Goal: Task Accomplishment & Management: Manage account settings

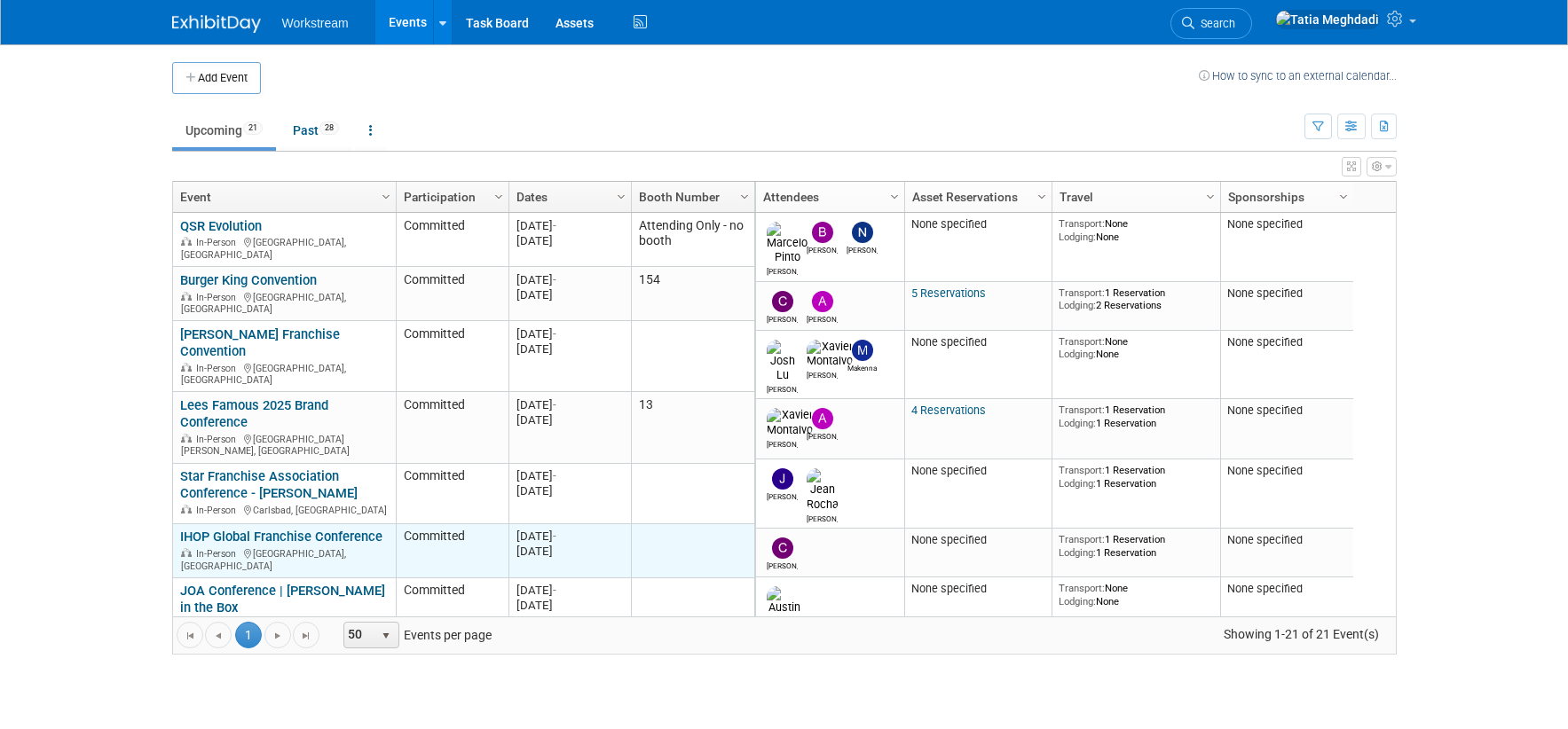
click at [261, 529] on link "IHOP Global Franchise Conference" at bounding box center [281, 537] width 202 height 16
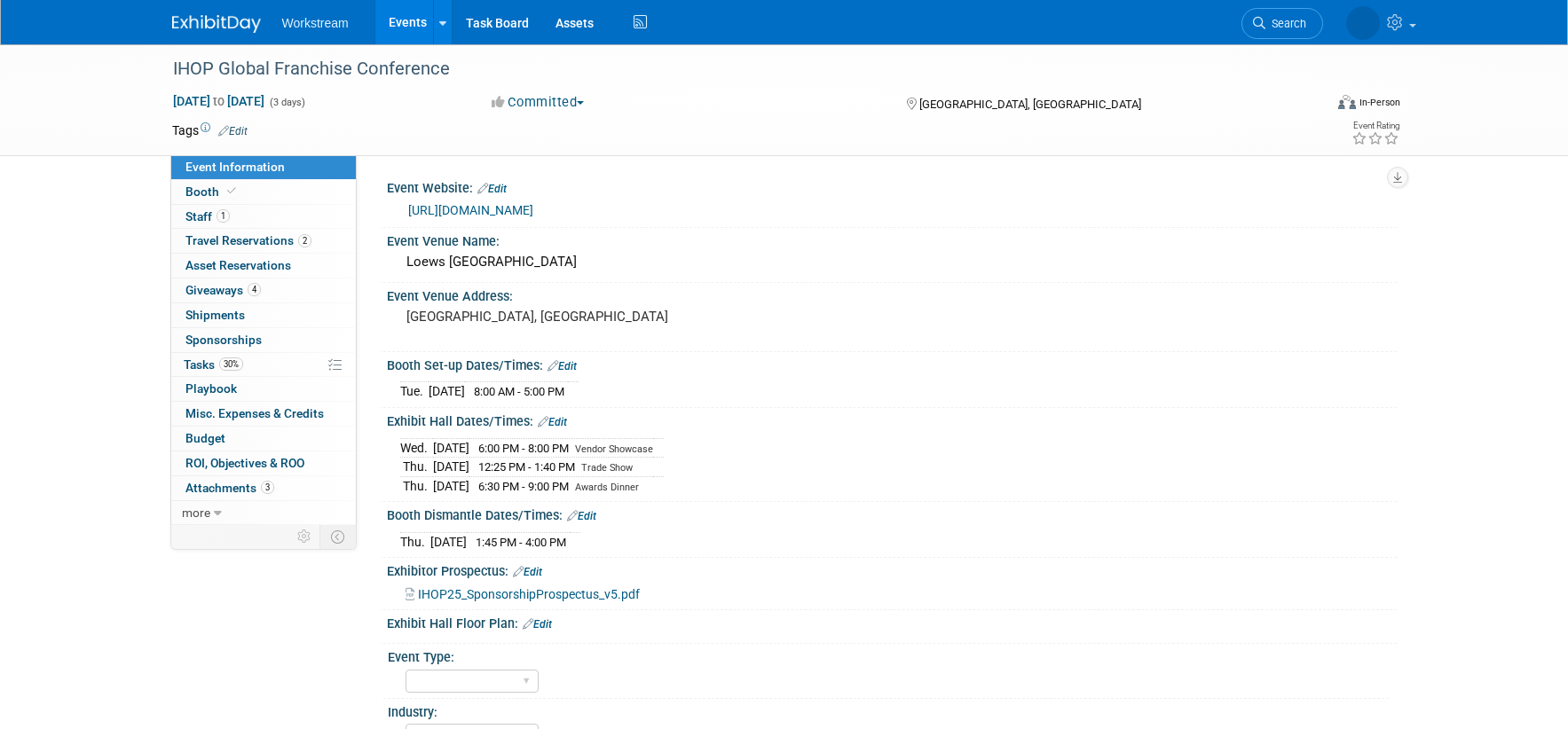
select select "Restaurant"
select select "TBD"
select select "[PERSON_NAME]"
click at [206, 217] on span "Staff 1" at bounding box center [207, 216] width 45 height 14
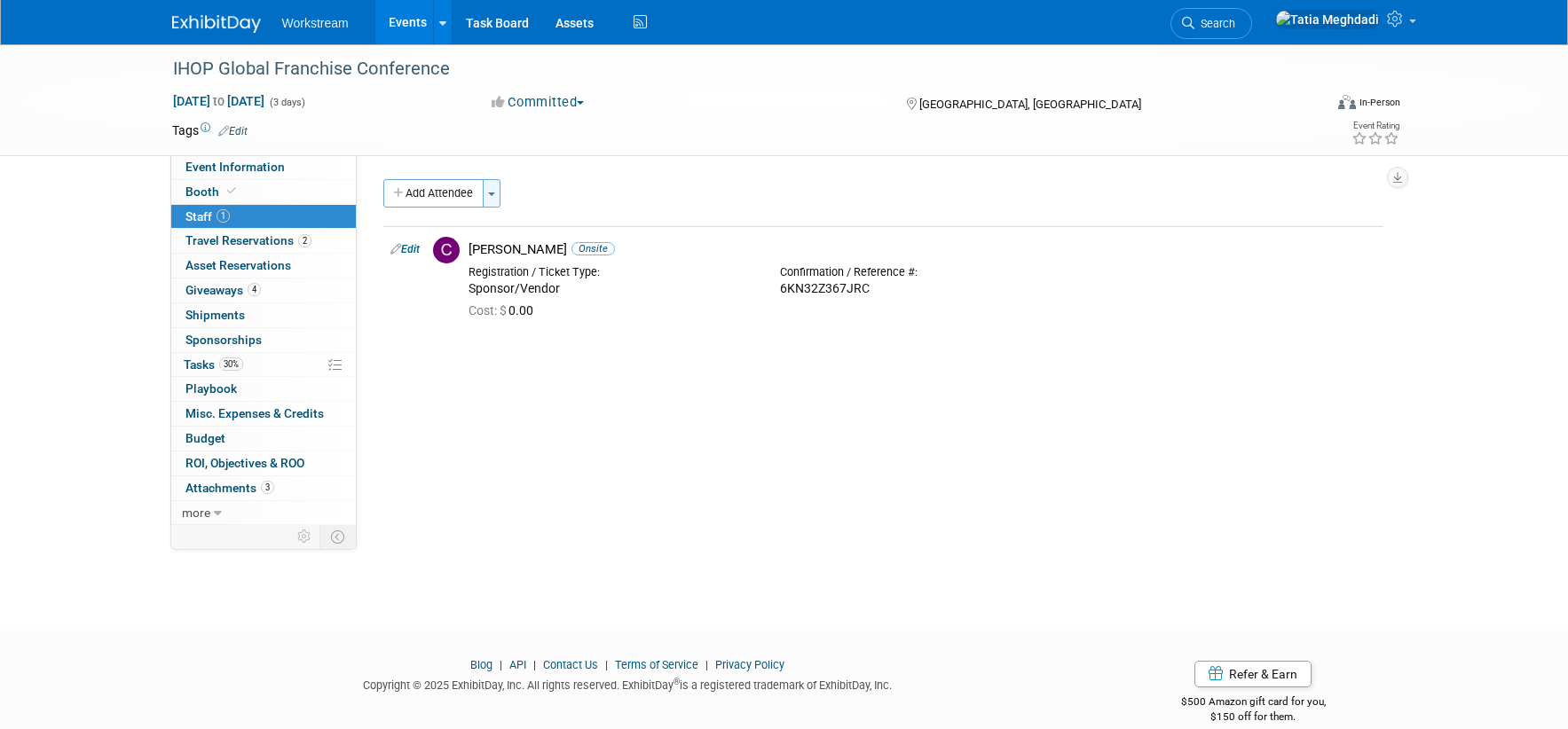
click at [496, 189] on button "Toggle Dropdown" at bounding box center [492, 193] width 18 height 29
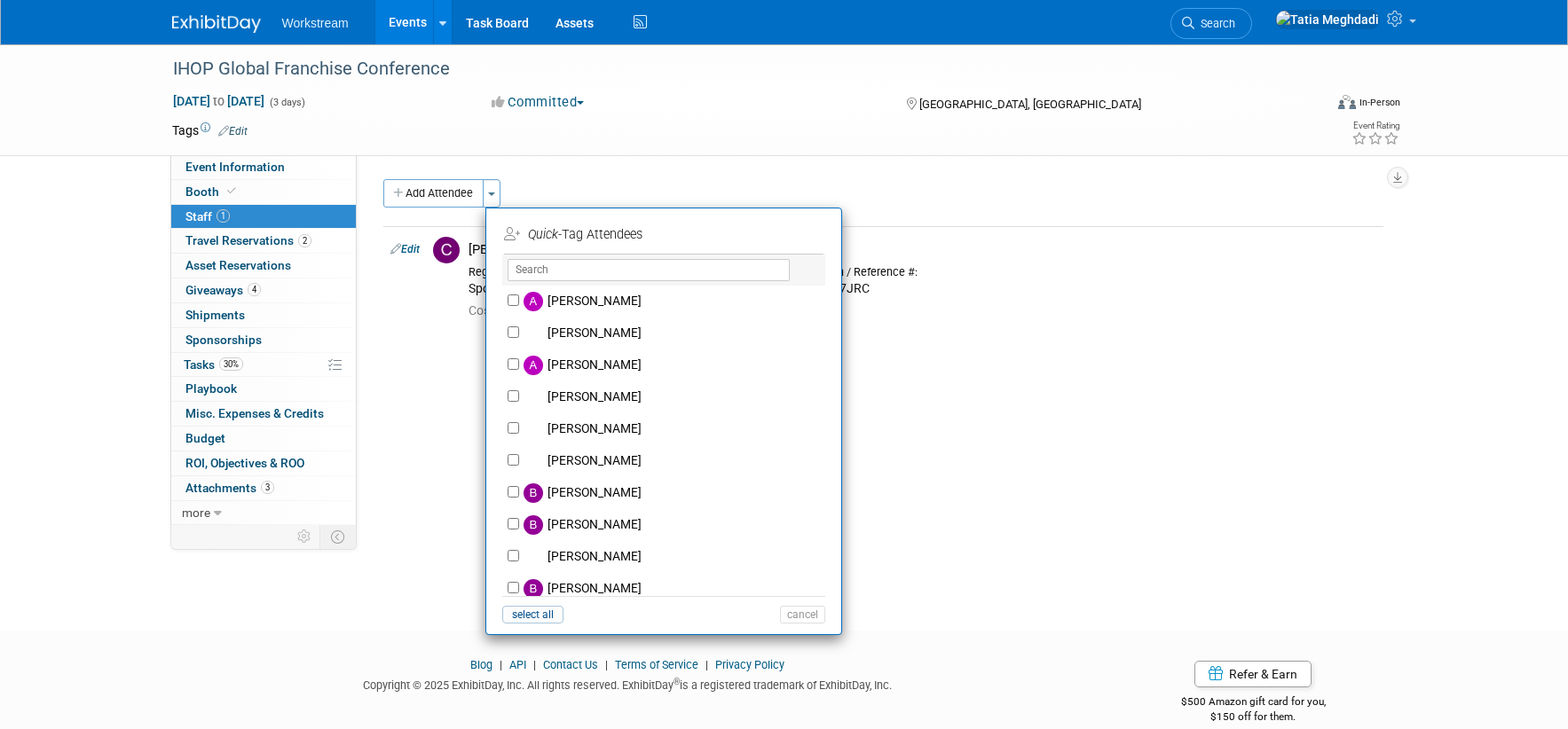
click at [408, 343] on div "Add Attendee Toggle Dropdown Quick -Tag Attendees Apply X (me) select all" at bounding box center [884, 264] width 1000 height 170
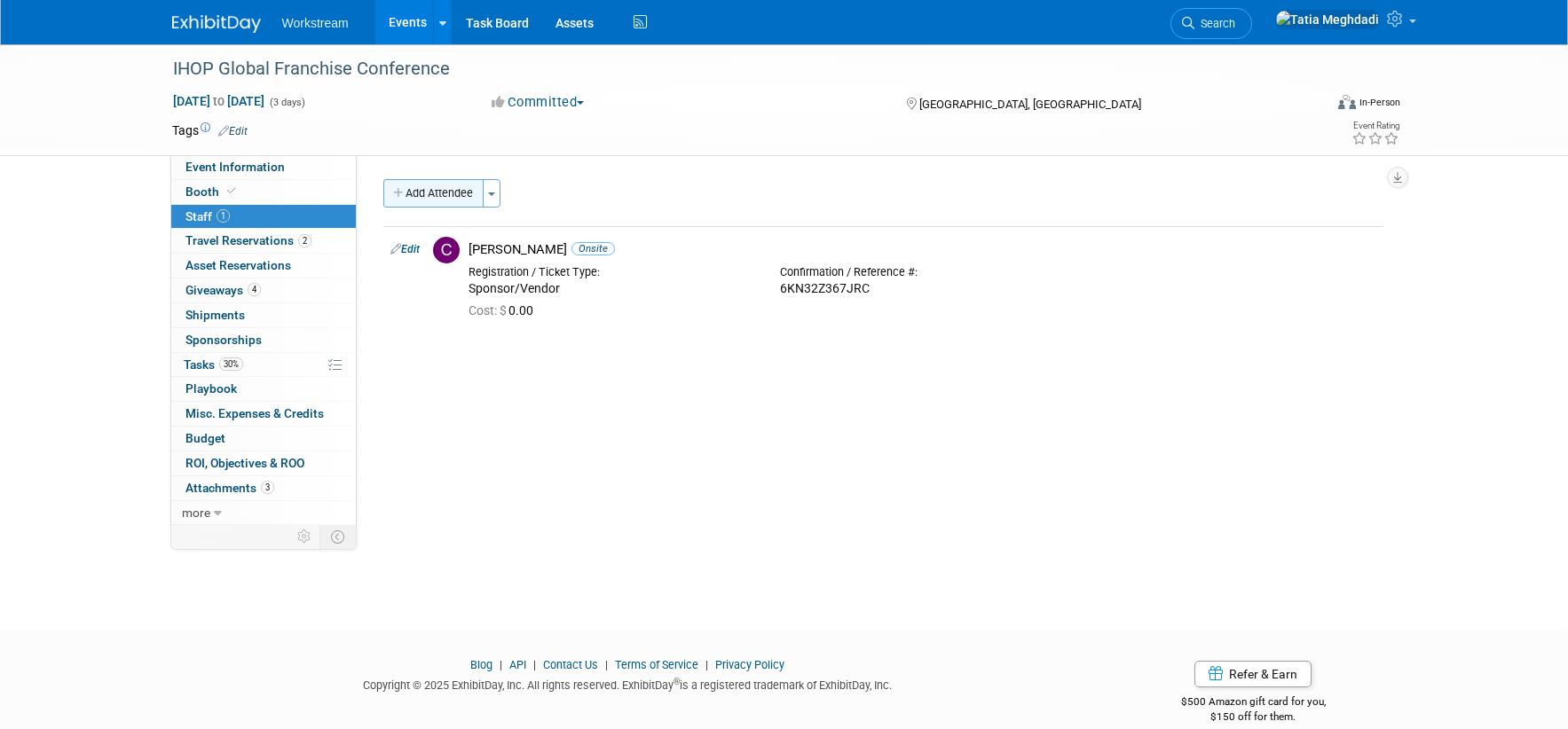
click at [421, 194] on button "Add Attendee" at bounding box center [433, 193] width 101 height 29
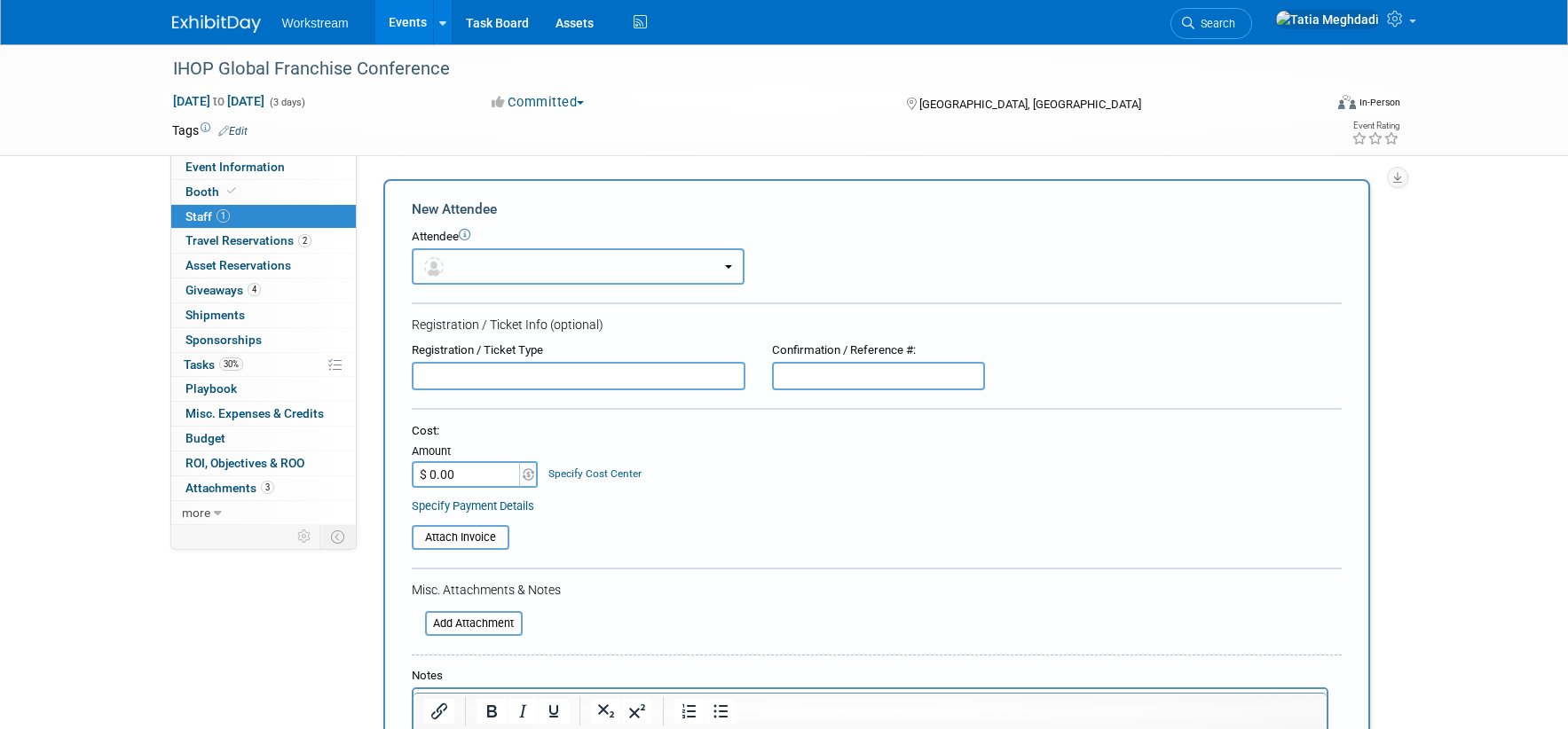
click at [476, 268] on button "button" at bounding box center [578, 266] width 333 height 37
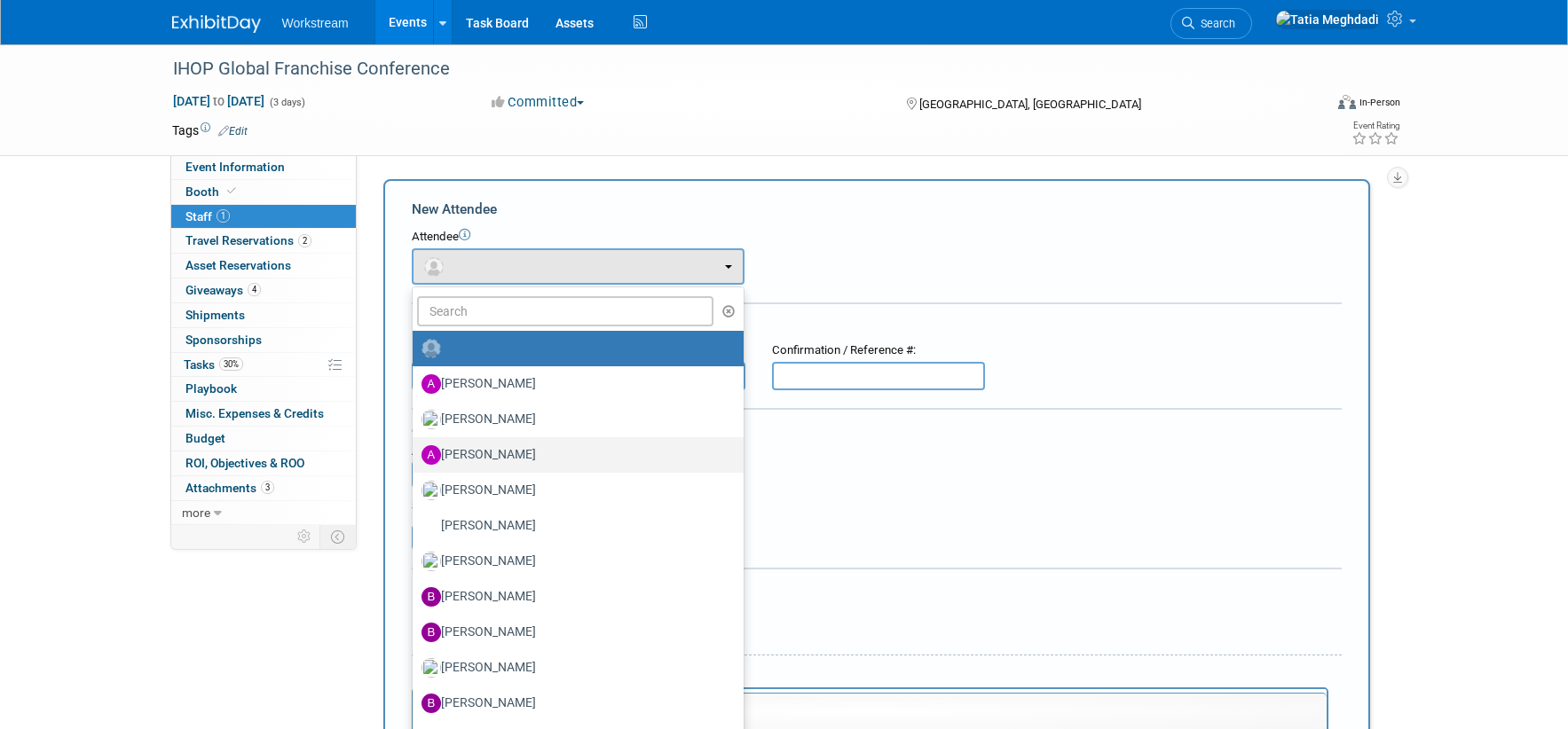
click at [514, 445] on label "Andrew Walters" at bounding box center [574, 455] width 305 height 29
click at [415, 447] on input "Andrew Walters" at bounding box center [409, 453] width 12 height 12
select select "5d581ceb-bb27-404e-8f8e-9a11a1c0308a"
select select "100"
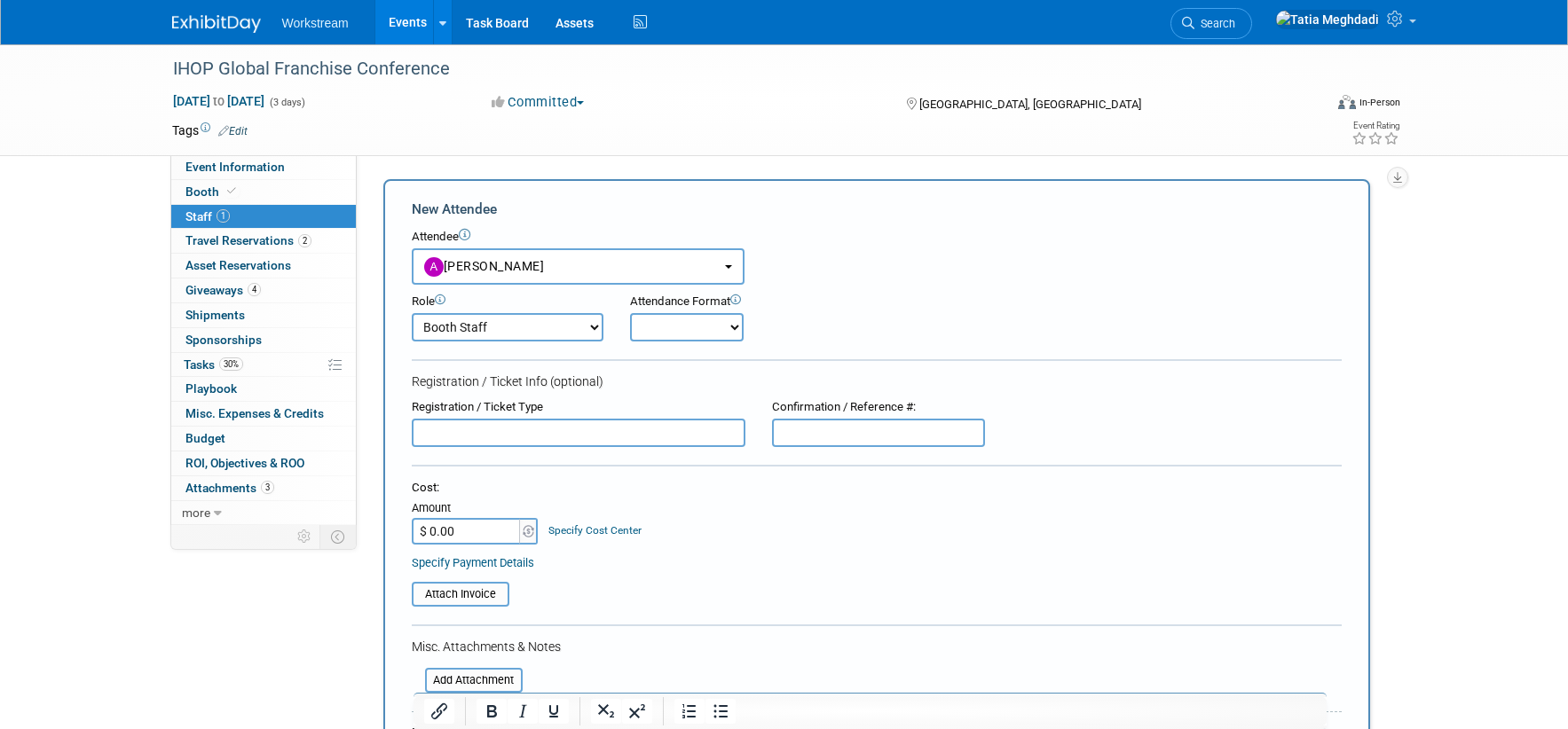
click at [659, 323] on select "Onsite Remote" at bounding box center [686, 327] width 114 height 29
select select "1"
click at [630, 313] on select "Onsite Remote" at bounding box center [686, 327] width 114 height 29
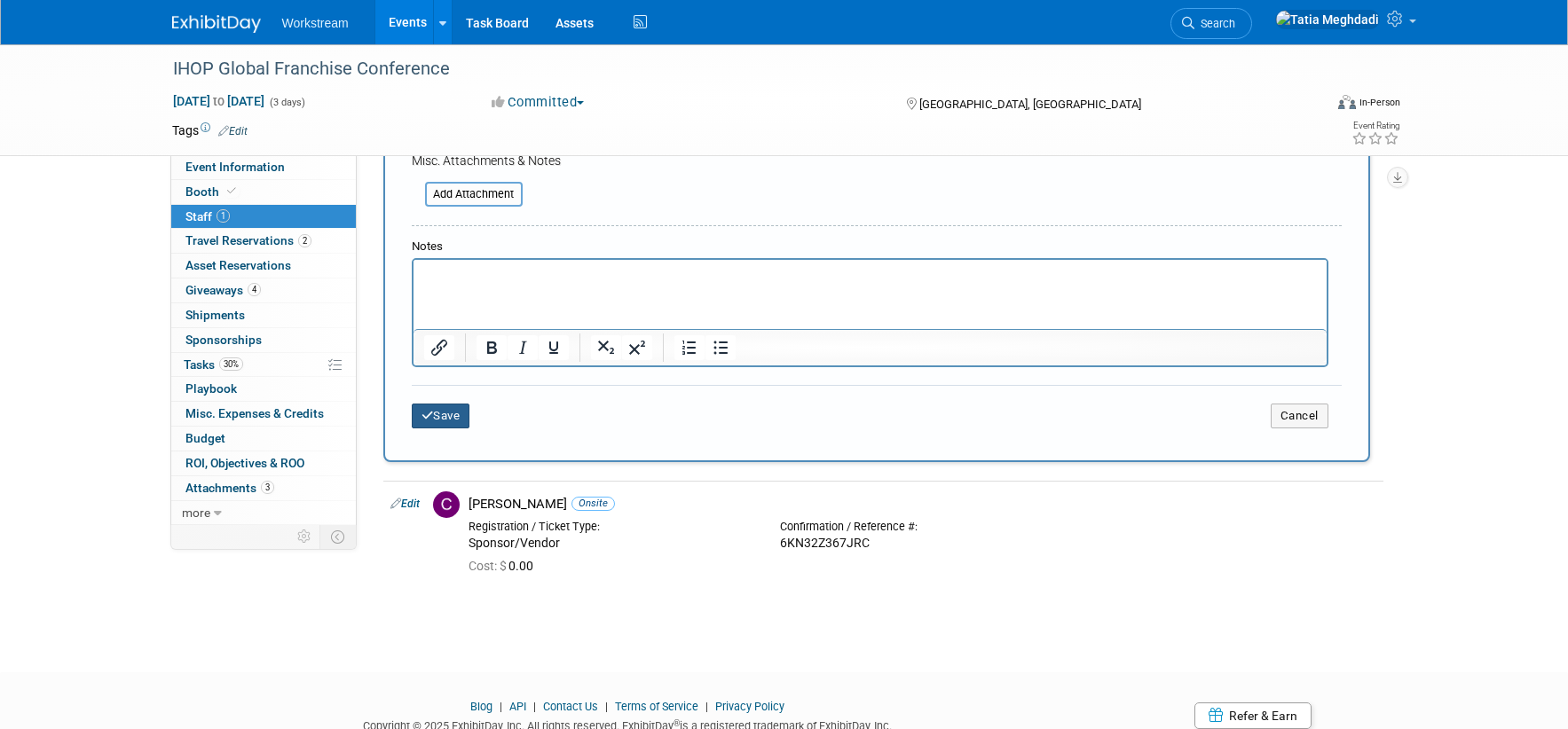
click at [453, 410] on button "Save" at bounding box center [440, 415] width 59 height 25
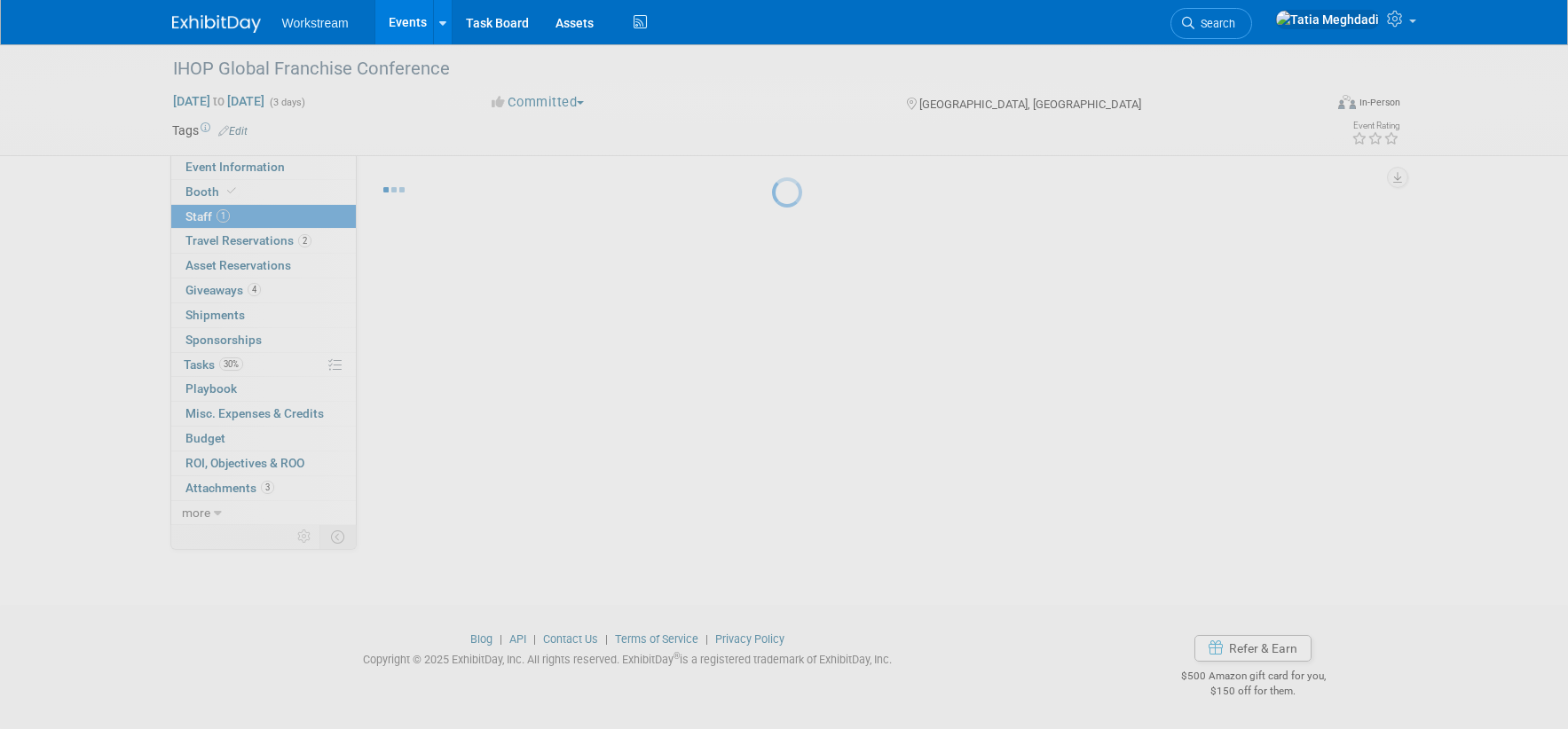
scroll to position [26, 0]
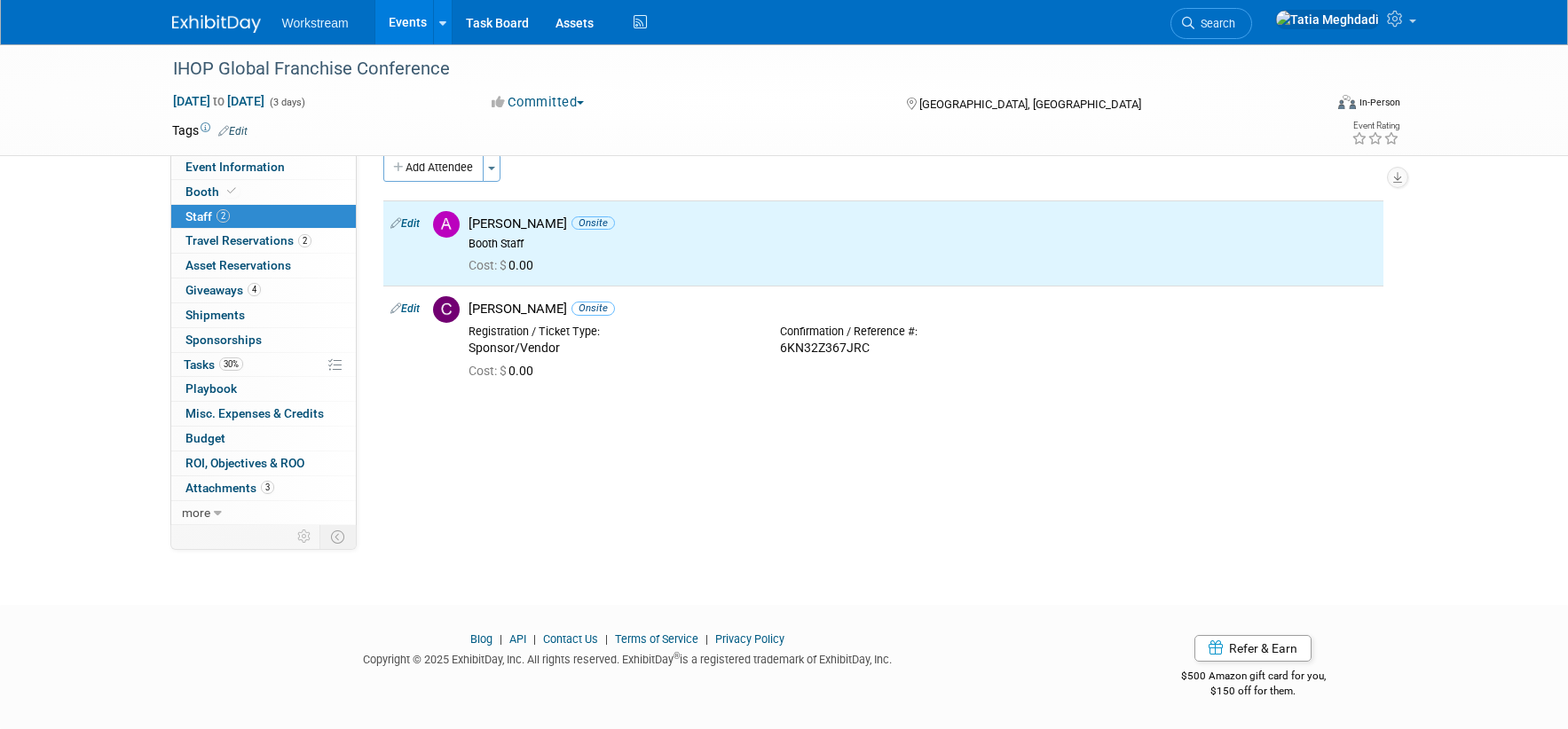
click at [542, 499] on div "Event Website: Edit https://web.cvent.com/event/dc677217-541e-4b35-9049-b2431f4…" at bounding box center [877, 314] width 1040 height 369
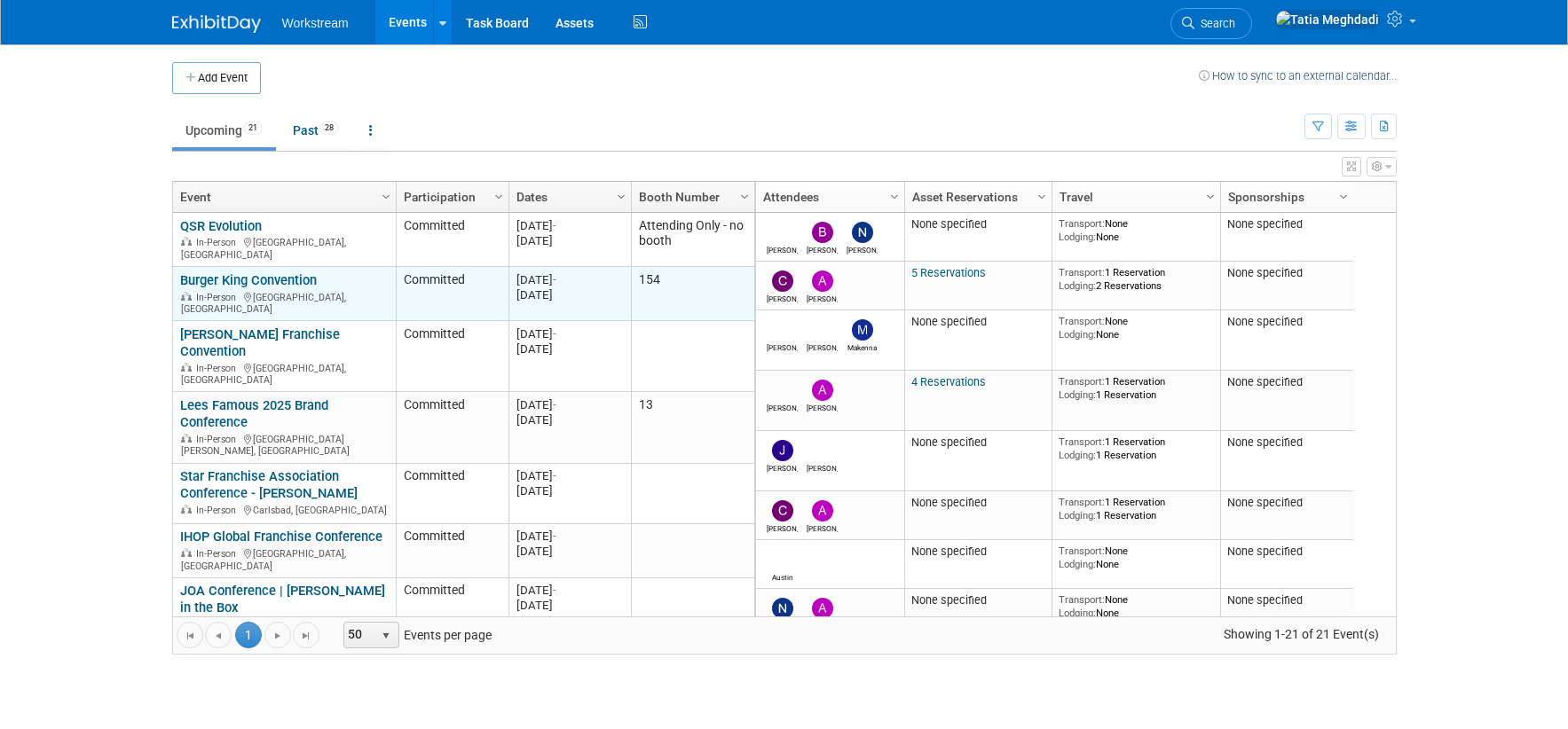
click at [222, 276] on link "Burger King Convention" at bounding box center [248, 280] width 136 height 16
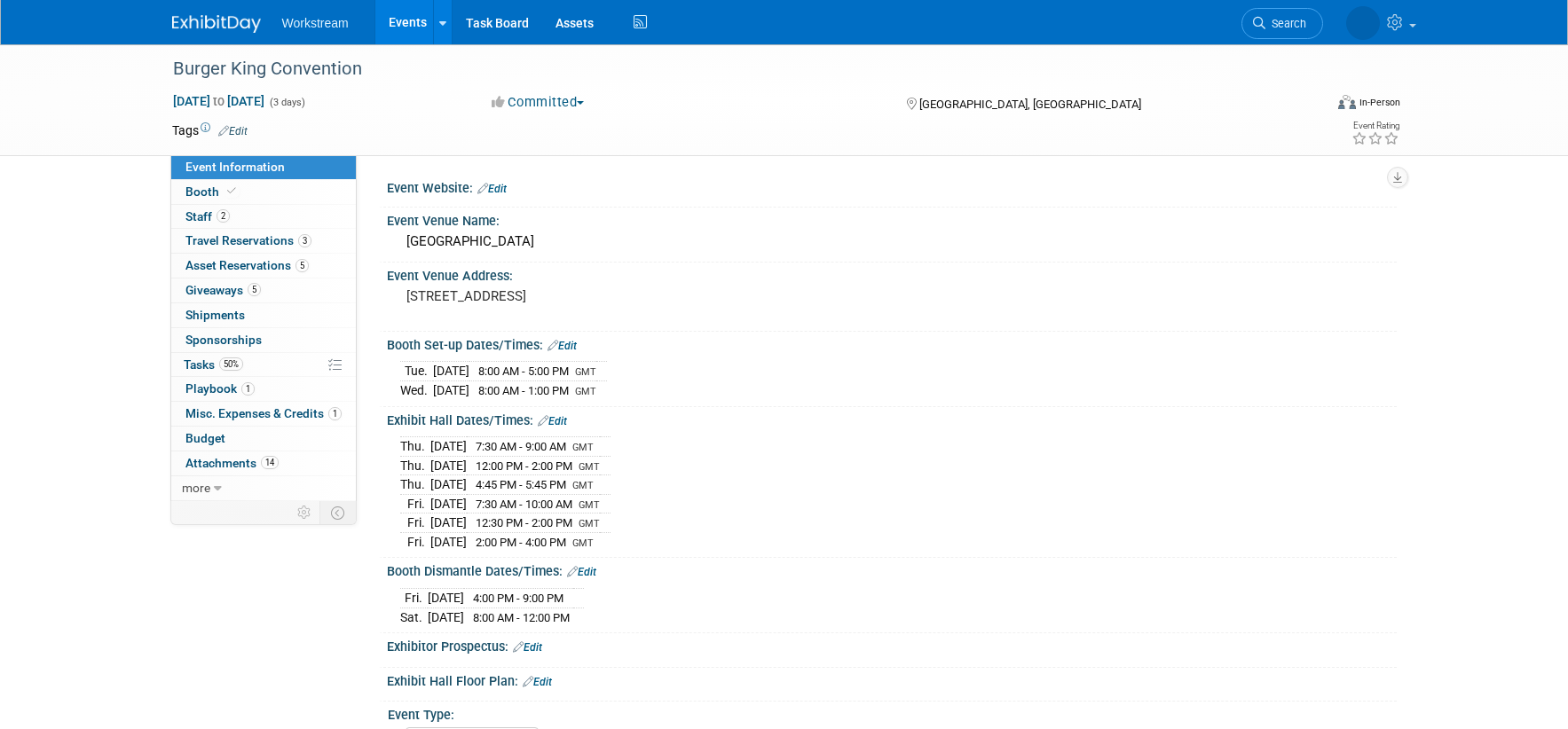
select select "Brand MSA"
select select "Restaurant"
select select "[PERSON_NAME]"
click at [207, 360] on span "Tasks 50%" at bounding box center [213, 364] width 60 height 14
